Goal: Task Accomplishment & Management: Manage account settings

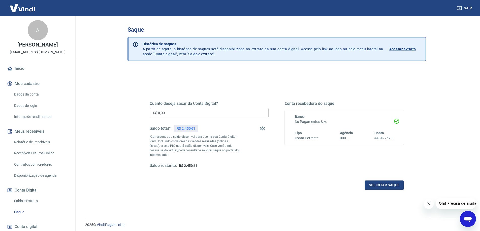
click at [210, 107] on div "Quanto deseja sacar da Conta Digital? R$ 0,00 ​ Saldo total*: R$ 2.450,61 *Corr…" at bounding box center [209, 134] width 119 height 67
click at [214, 111] on input "R$ 0,00" at bounding box center [209, 112] width 119 height 9
type input "R$ 2.450,61"
click at [395, 181] on button "Solicitar saque" at bounding box center [384, 185] width 39 height 9
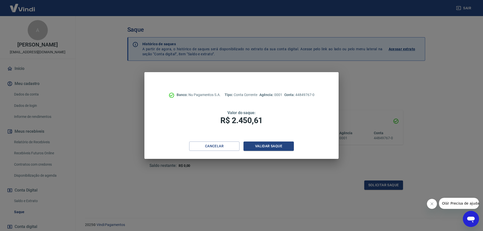
click at [283, 142] on div "Banco: Nu Pagamentos S.A. Tipo: Conta Corrente Agência: 0001 Conta: 44849767-0 …" at bounding box center [242, 107] width 194 height 70
click at [286, 149] on button "Validar saque" at bounding box center [269, 146] width 50 height 9
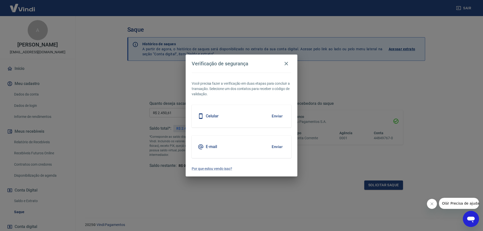
click at [277, 147] on button "Enviar" at bounding box center [277, 147] width 16 height 11
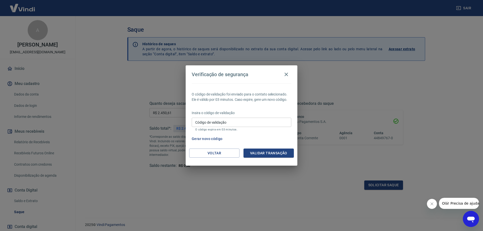
click at [255, 126] on input "Código de validação" at bounding box center [242, 122] width 100 height 9
type input "890493"
click at [270, 156] on button "Validar transação" at bounding box center [269, 153] width 50 height 9
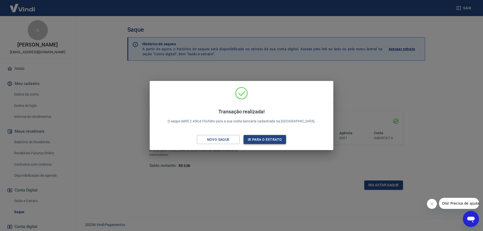
click at [270, 139] on button "Ir para o extrato" at bounding box center [265, 139] width 43 height 9
